Goal: Obtain resource: Download file/media

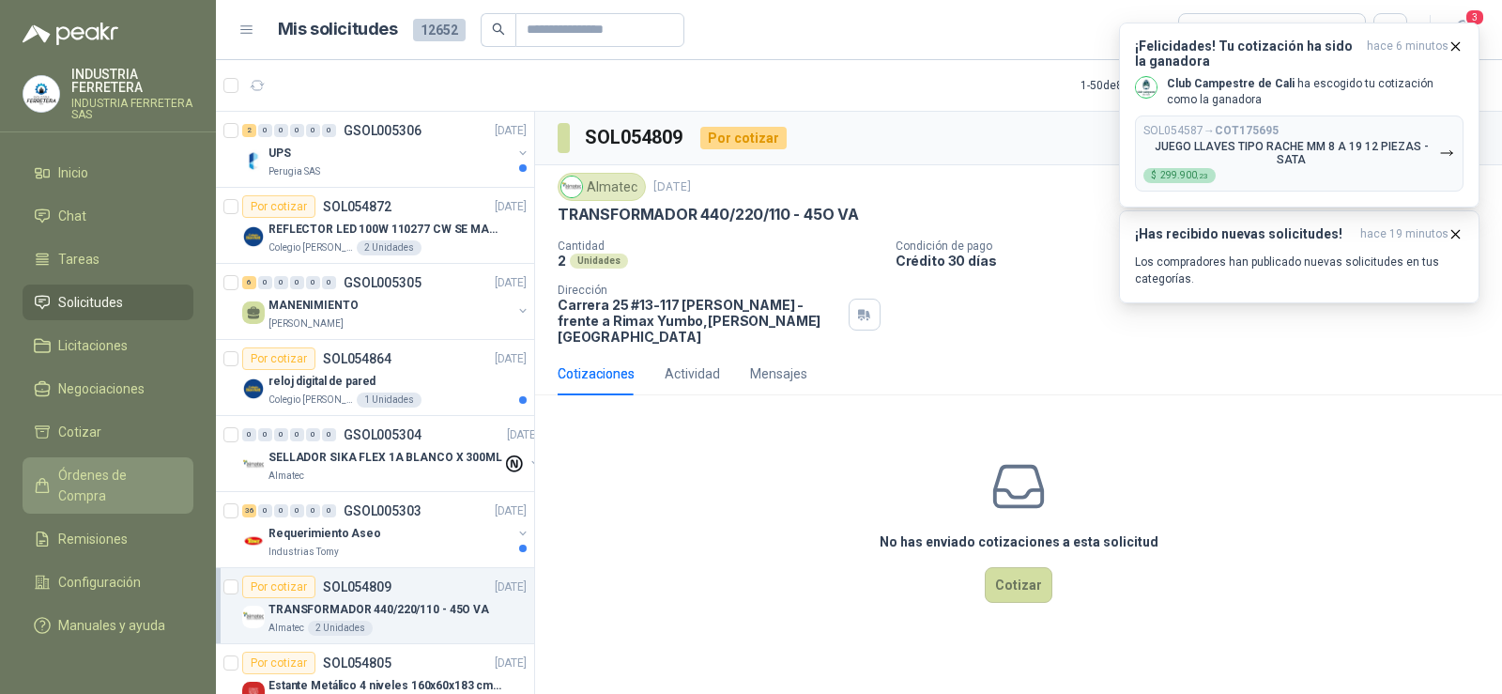
click at [95, 473] on span "Órdenes de Compra" at bounding box center [116, 485] width 117 height 41
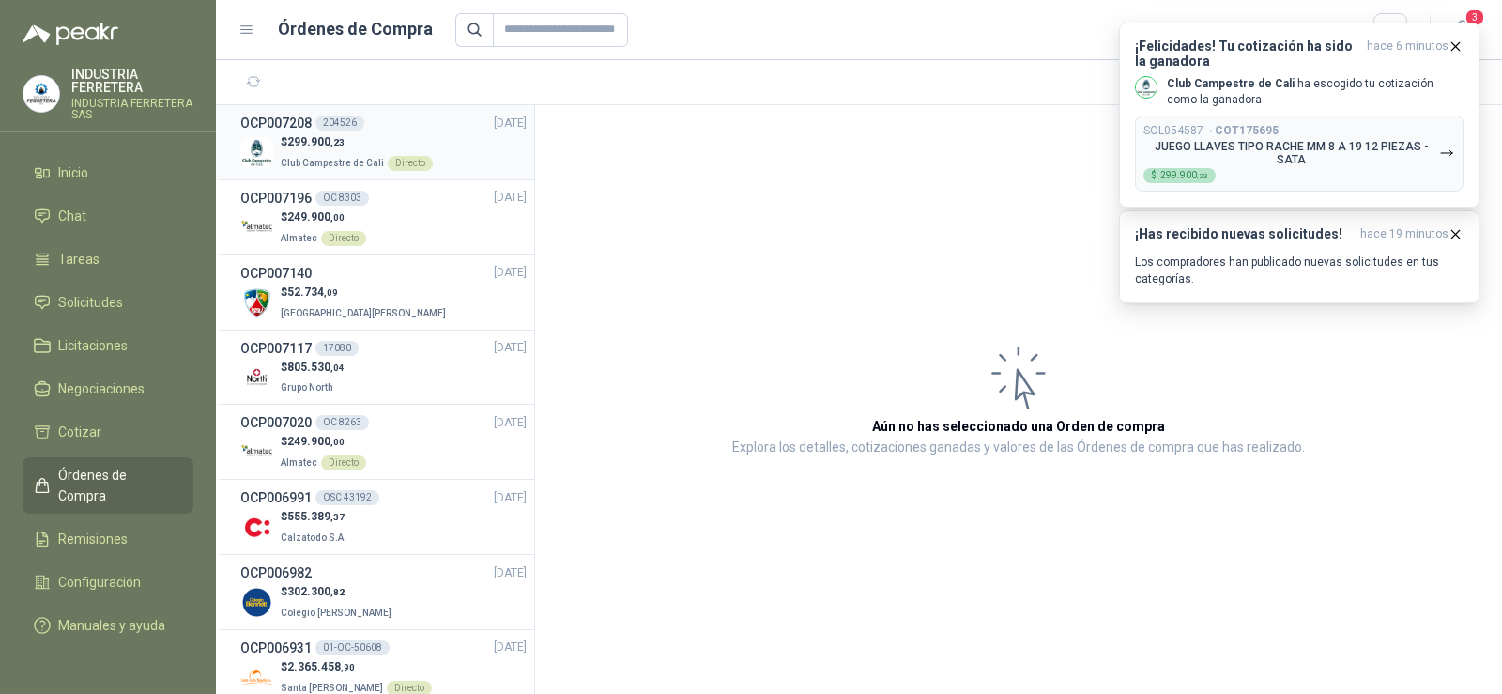
click at [360, 144] on p "$ 299.900 ,23" at bounding box center [357, 142] width 152 height 18
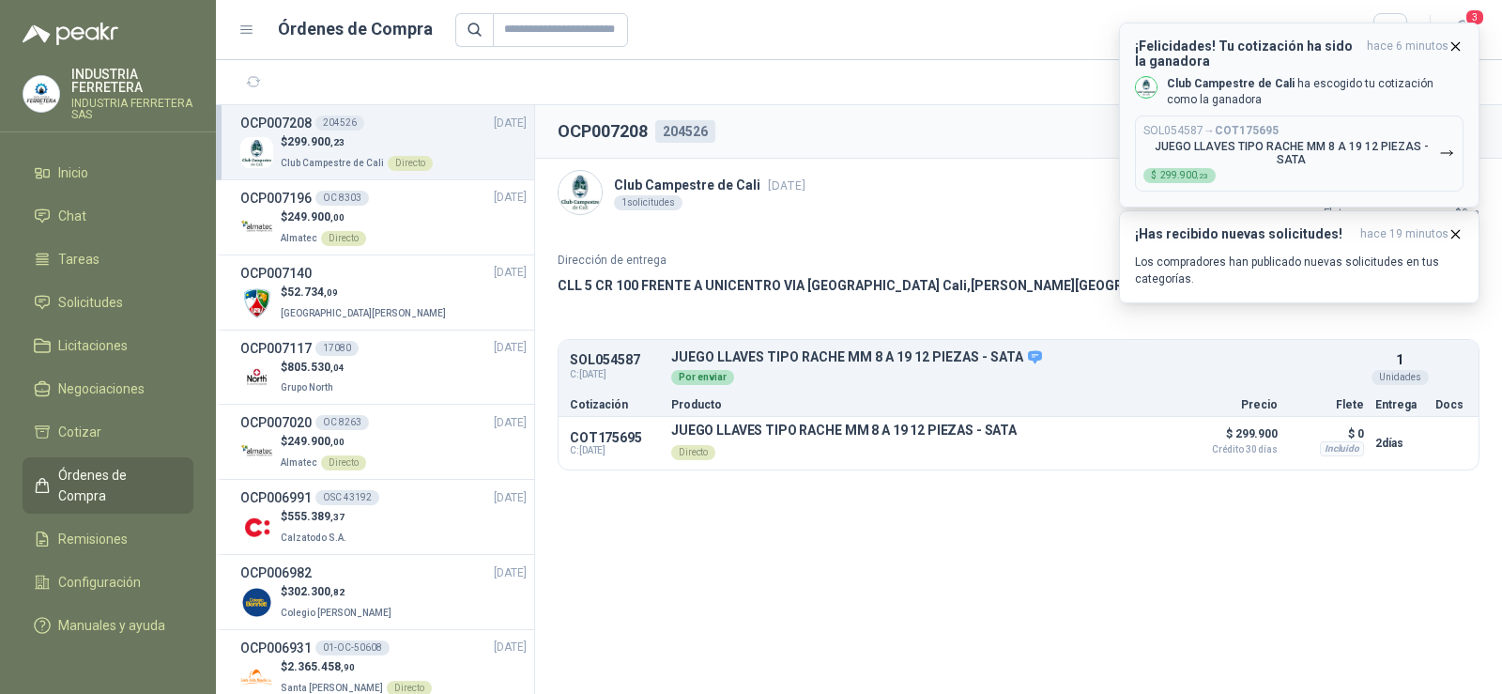
click at [1459, 47] on icon "button" at bounding box center [1455, 46] width 16 height 16
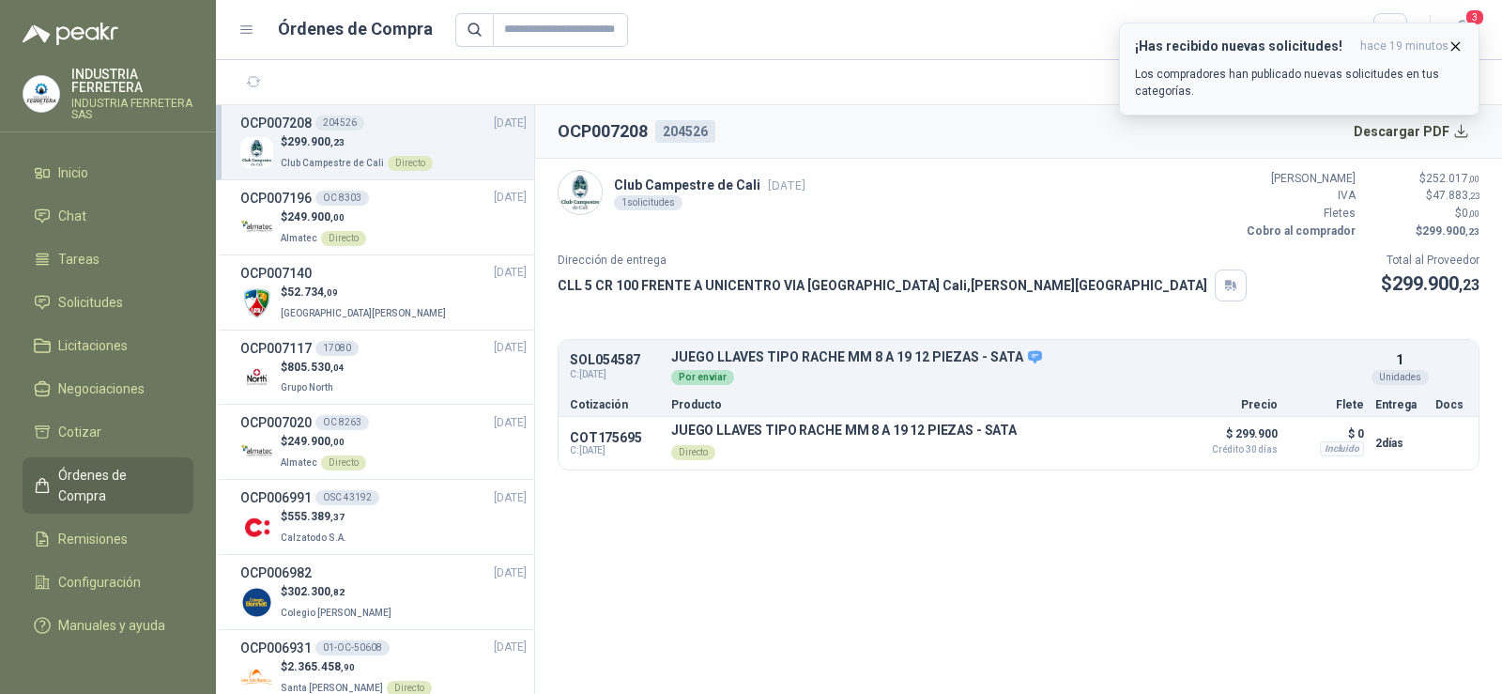
click at [1454, 48] on icon "button" at bounding box center [1456, 46] width 8 height 8
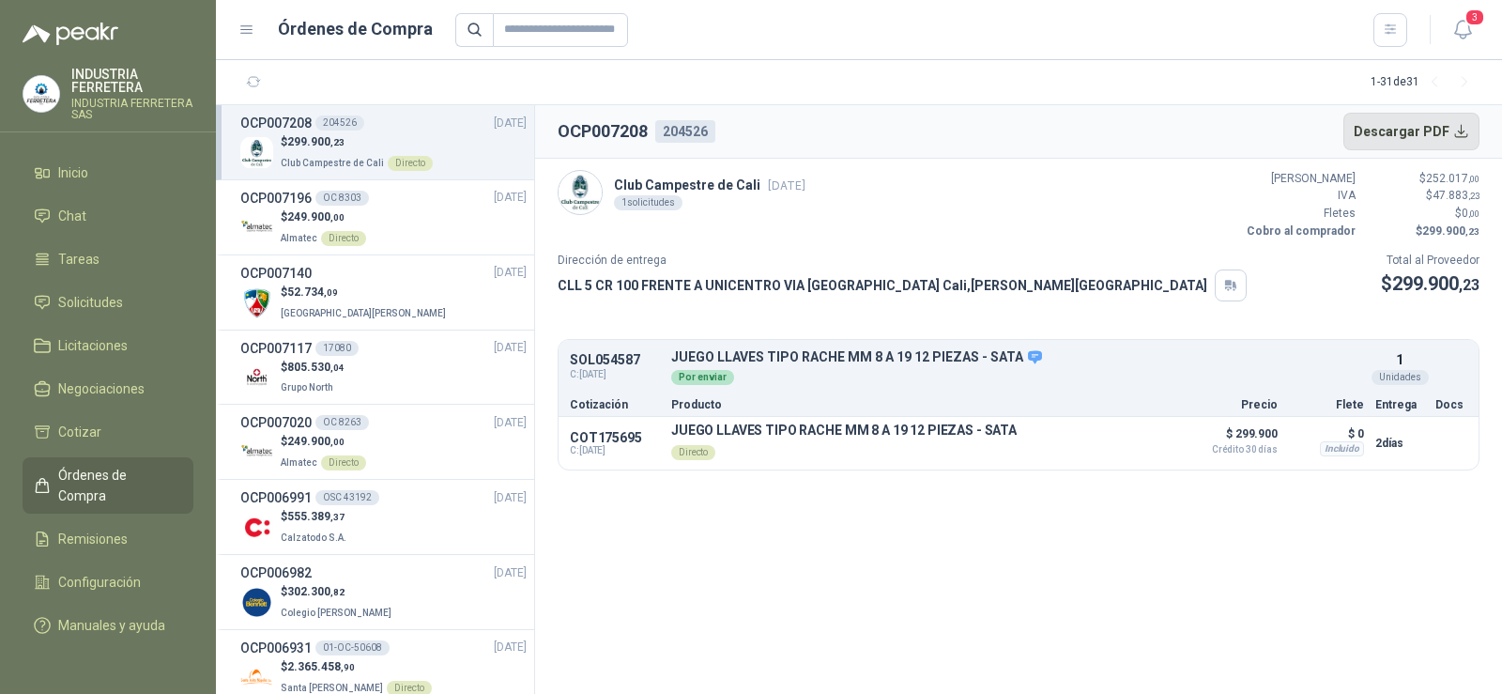
click at [1414, 131] on button "Descargar PDF" at bounding box center [1411, 132] width 137 height 38
click at [95, 308] on span "Solicitudes" at bounding box center [90, 302] width 65 height 21
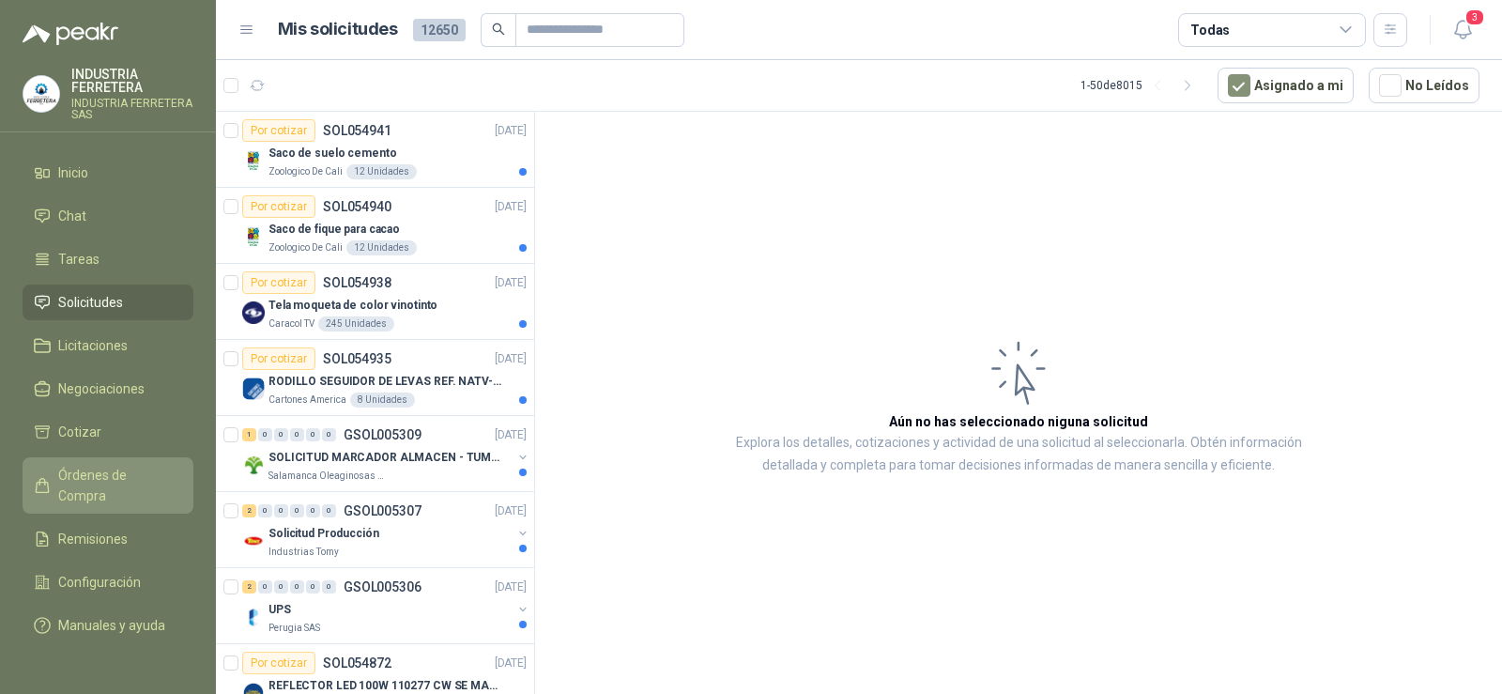
click at [94, 470] on span "Órdenes de Compra" at bounding box center [116, 485] width 117 height 41
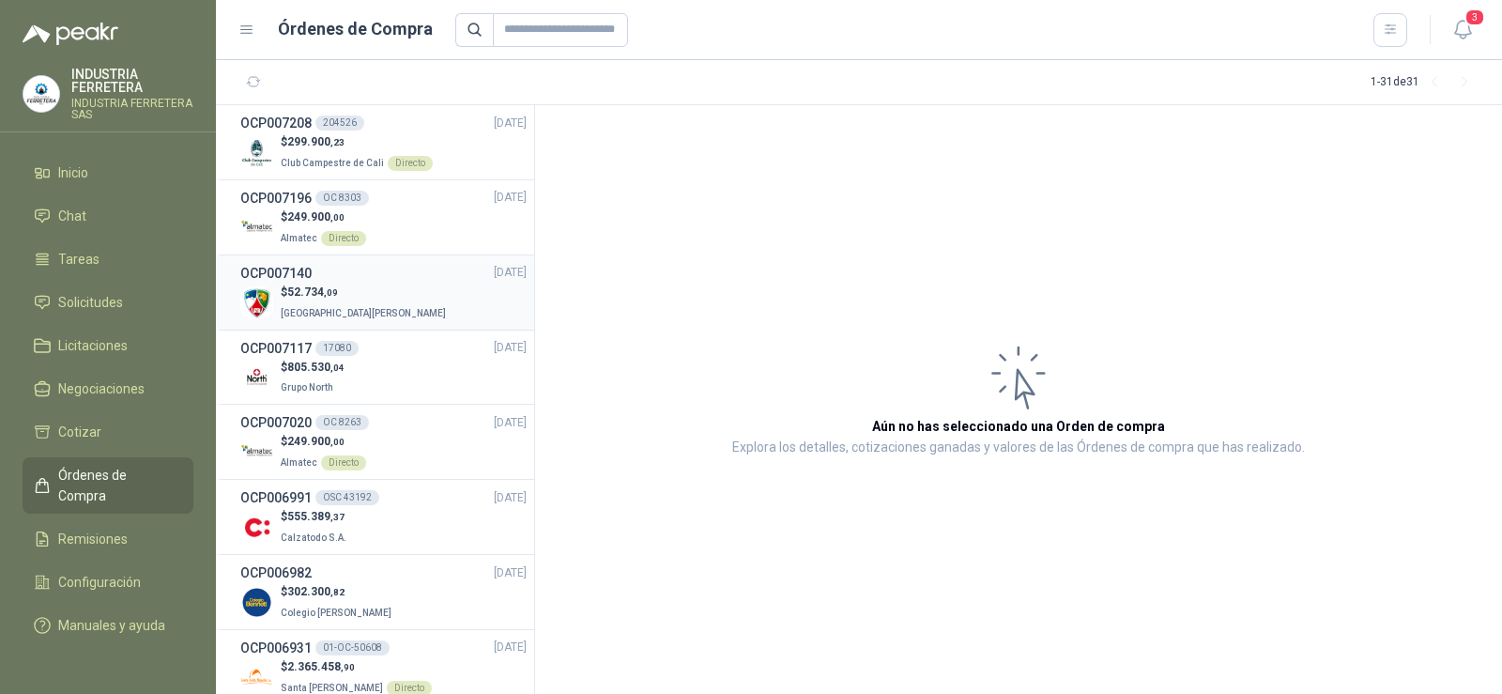
click at [344, 299] on p "$ 52.734 ,09" at bounding box center [365, 292] width 169 height 18
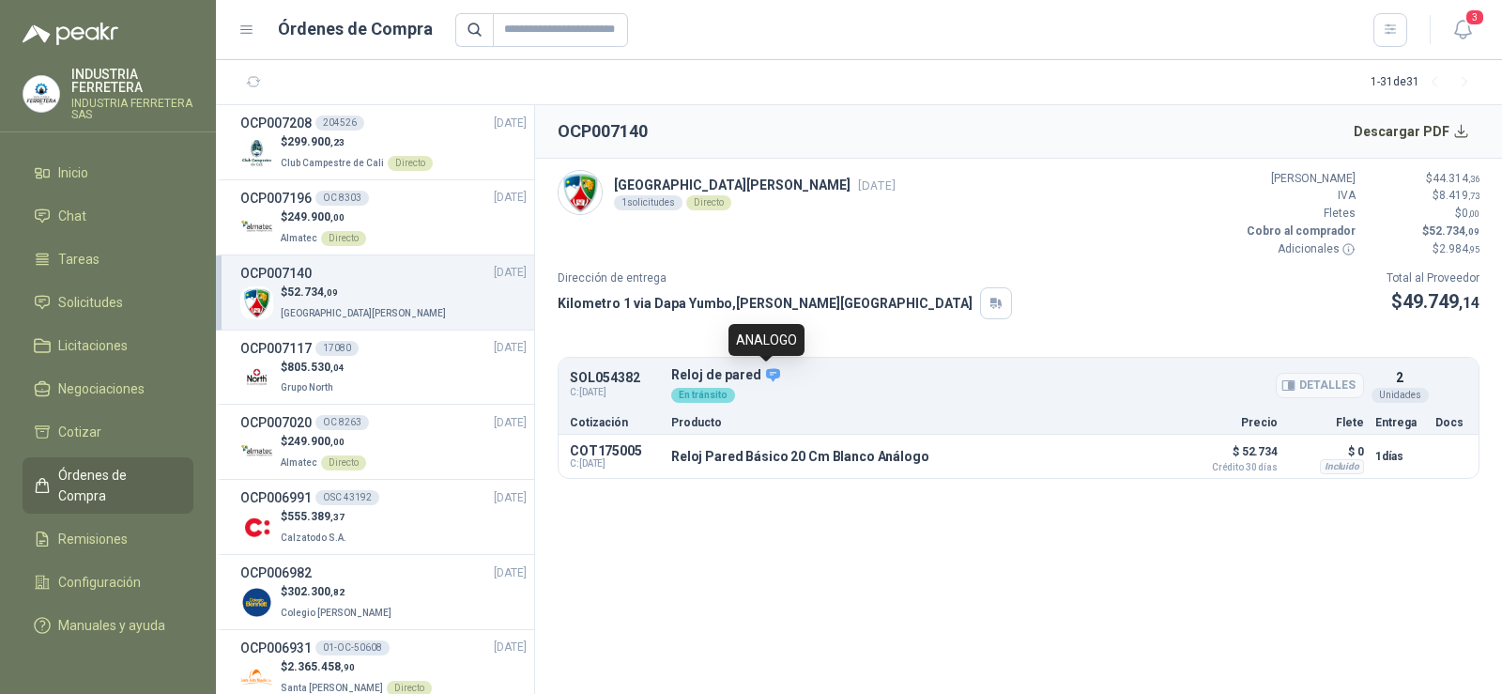
click at [770, 375] on icon at bounding box center [773, 374] width 14 height 13
click at [822, 521] on section "OCP007140 Descargar PDF Colegio [PERSON_NAME] [DATE] 1 solicitudes Directo Valo…" at bounding box center [1018, 399] width 967 height 589
click at [107, 305] on span "Solicitudes" at bounding box center [90, 302] width 65 height 21
